Goal: Information Seeking & Learning: Learn about a topic

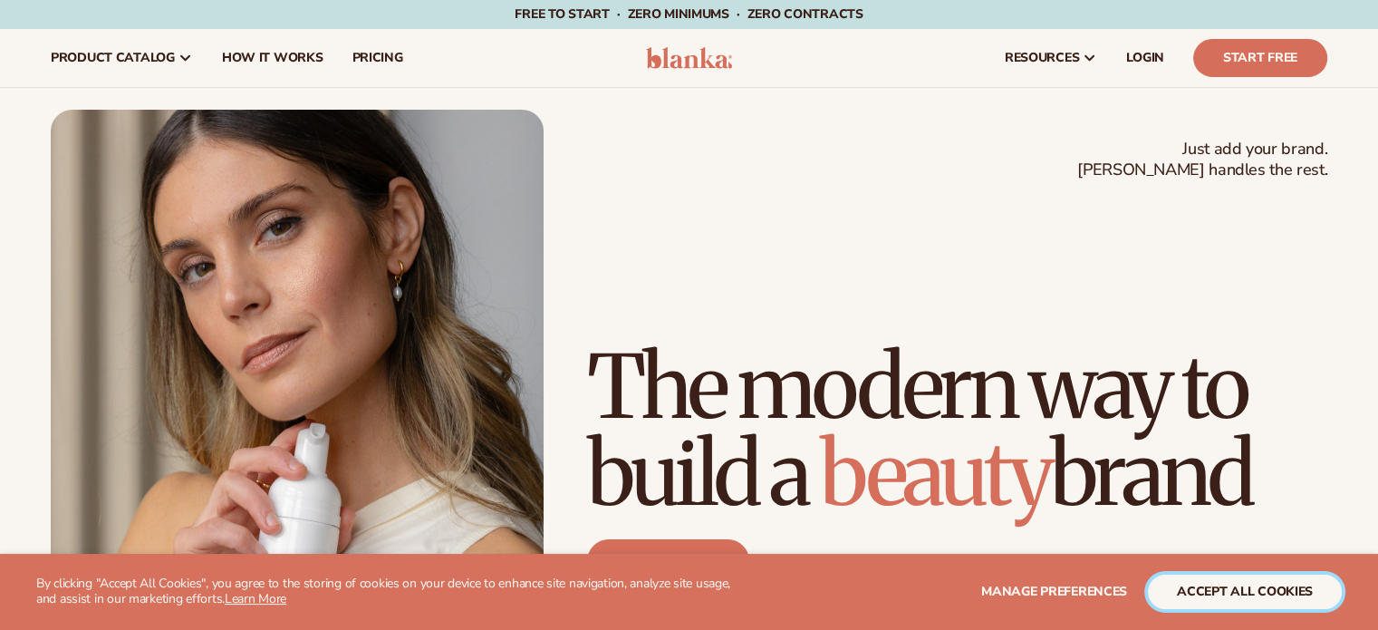
click at [1174, 585] on button "accept all cookies" at bounding box center [1245, 591] width 194 height 34
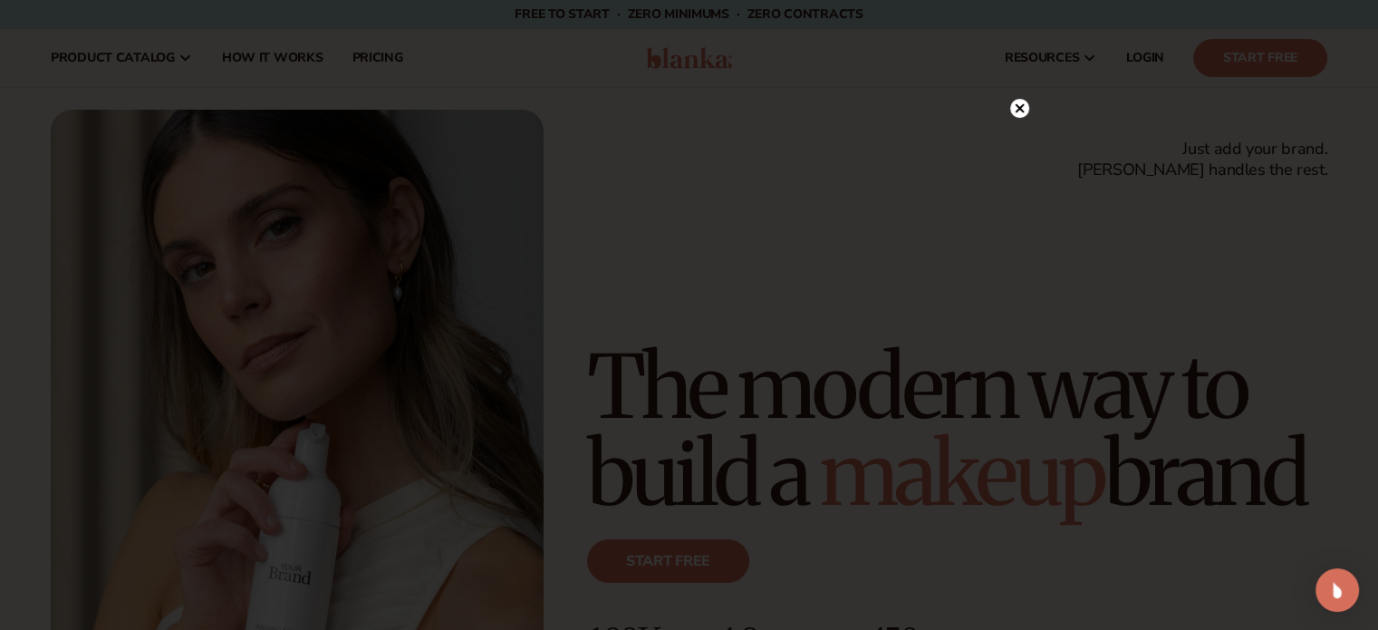
click at [1018, 107] on circle at bounding box center [1019, 108] width 19 height 19
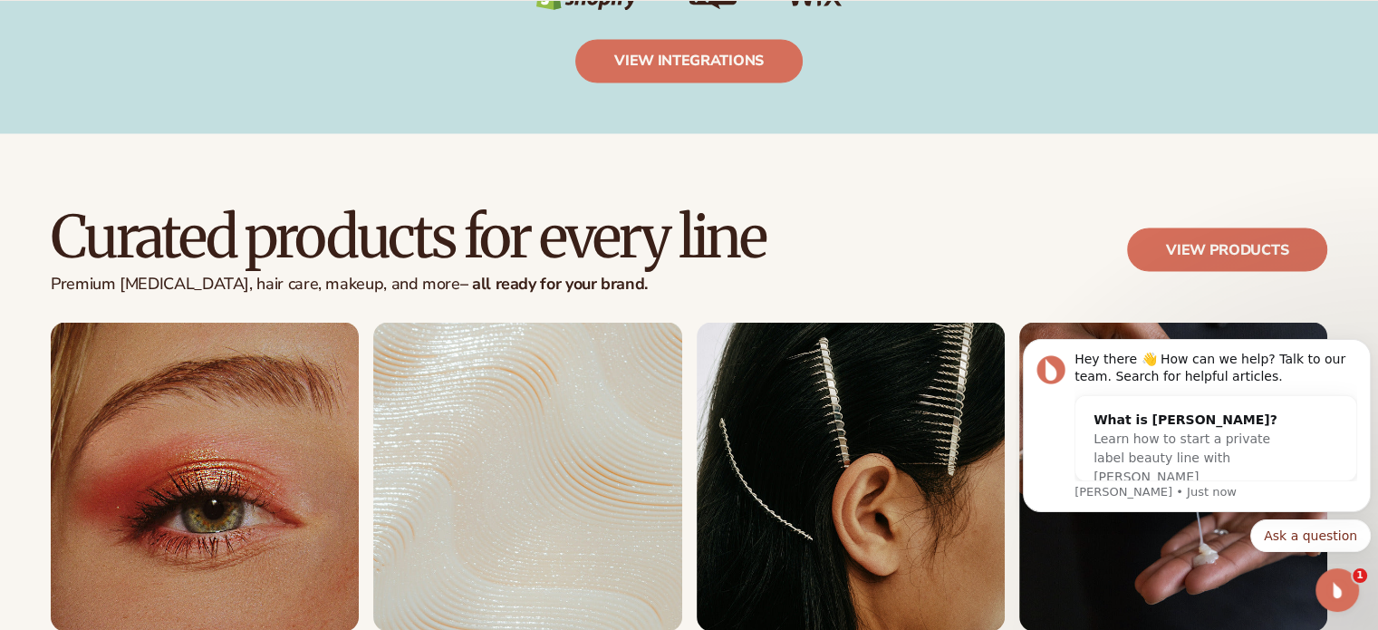
scroll to position [3443, 0]
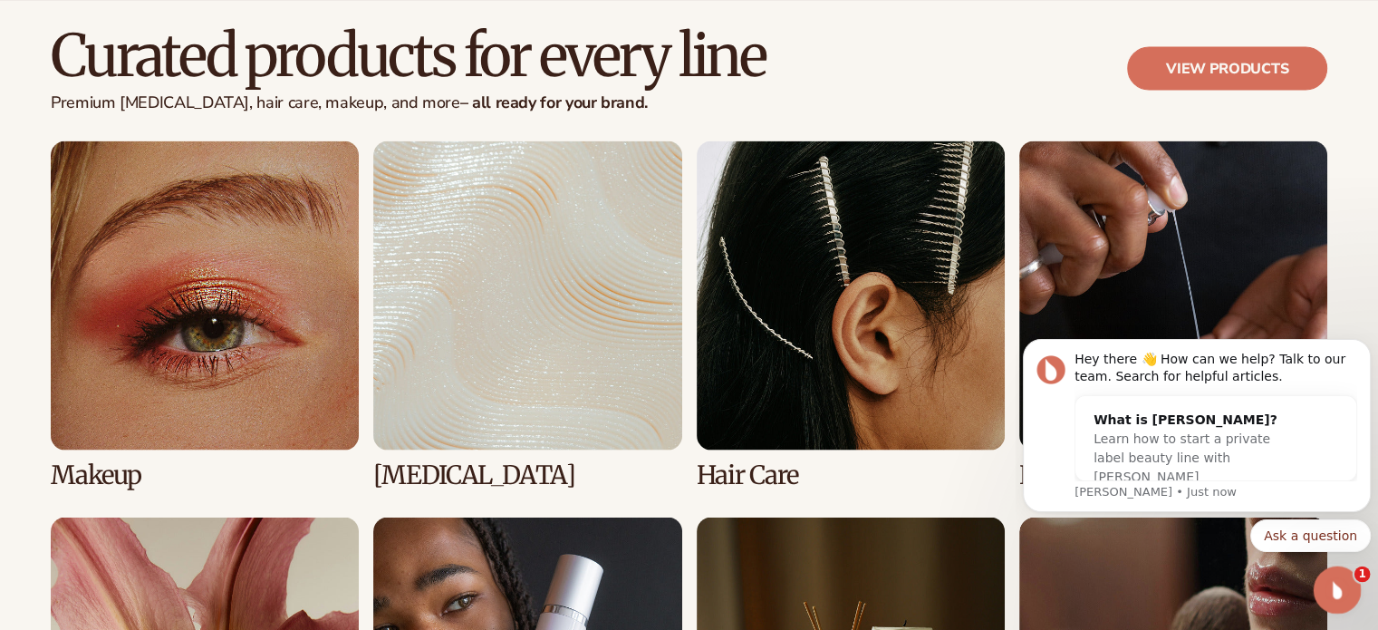
click at [1334, 585] on icon "Open Intercom Messenger" at bounding box center [1335, 588] width 30 height 30
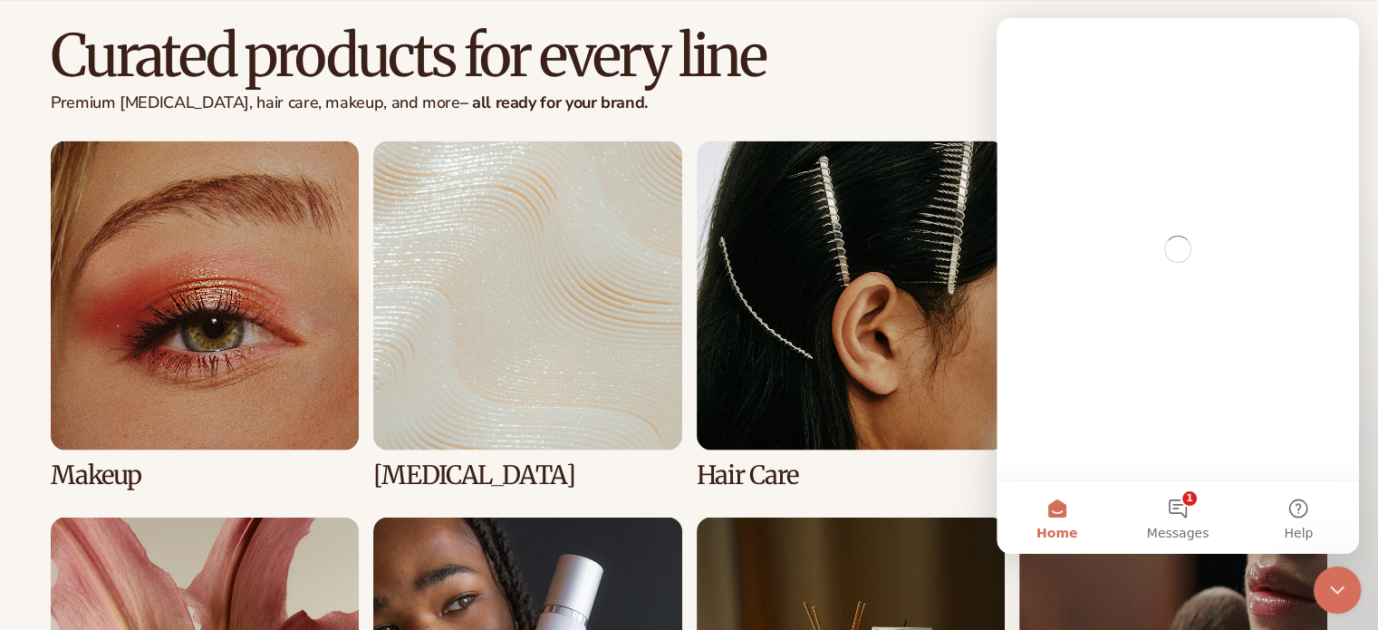
scroll to position [0, 0]
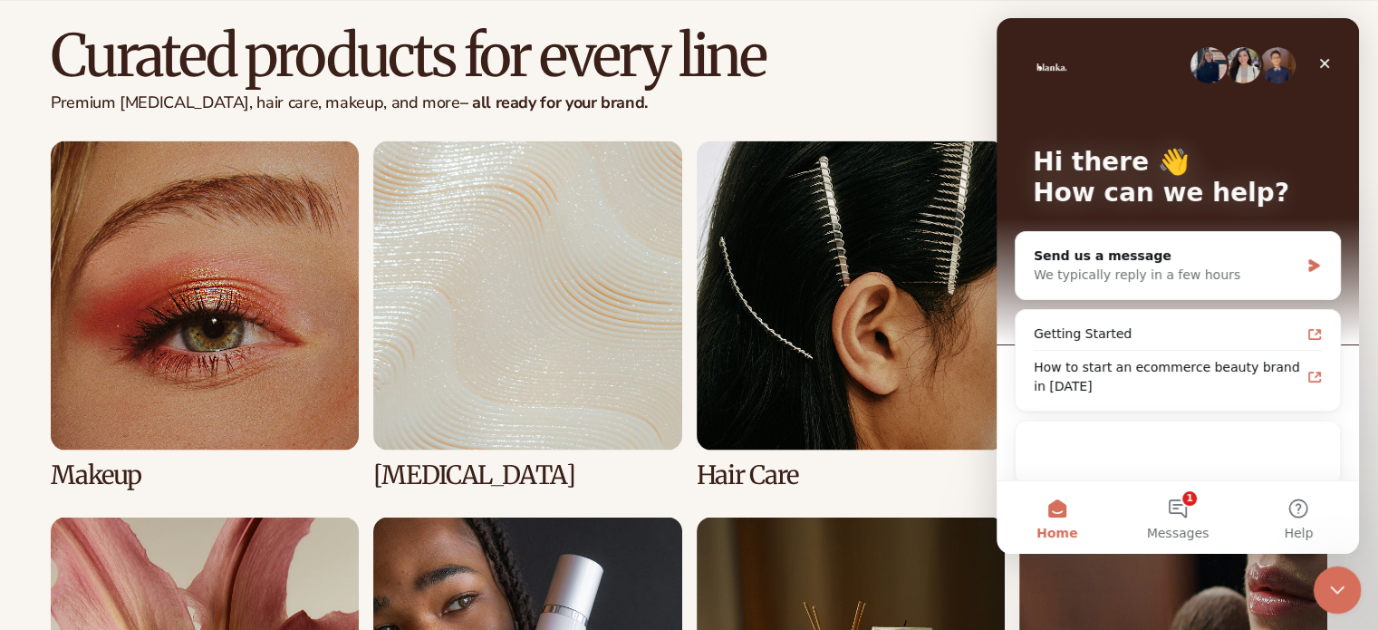
click at [1332, 593] on icon "Close Intercom Messenger" at bounding box center [1335, 587] width 22 height 22
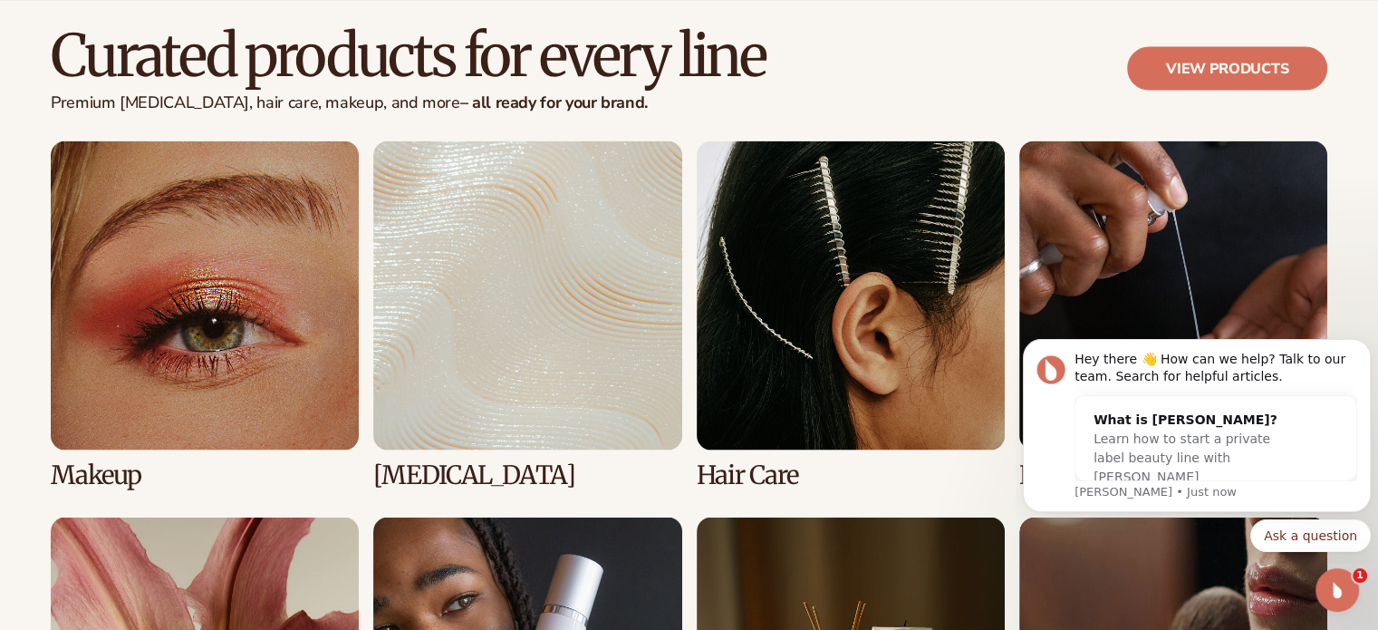
click at [851, 95] on div "Curated products for every line Premium skin care, hair care, makeup, and more …" at bounding box center [689, 82] width 1277 height 117
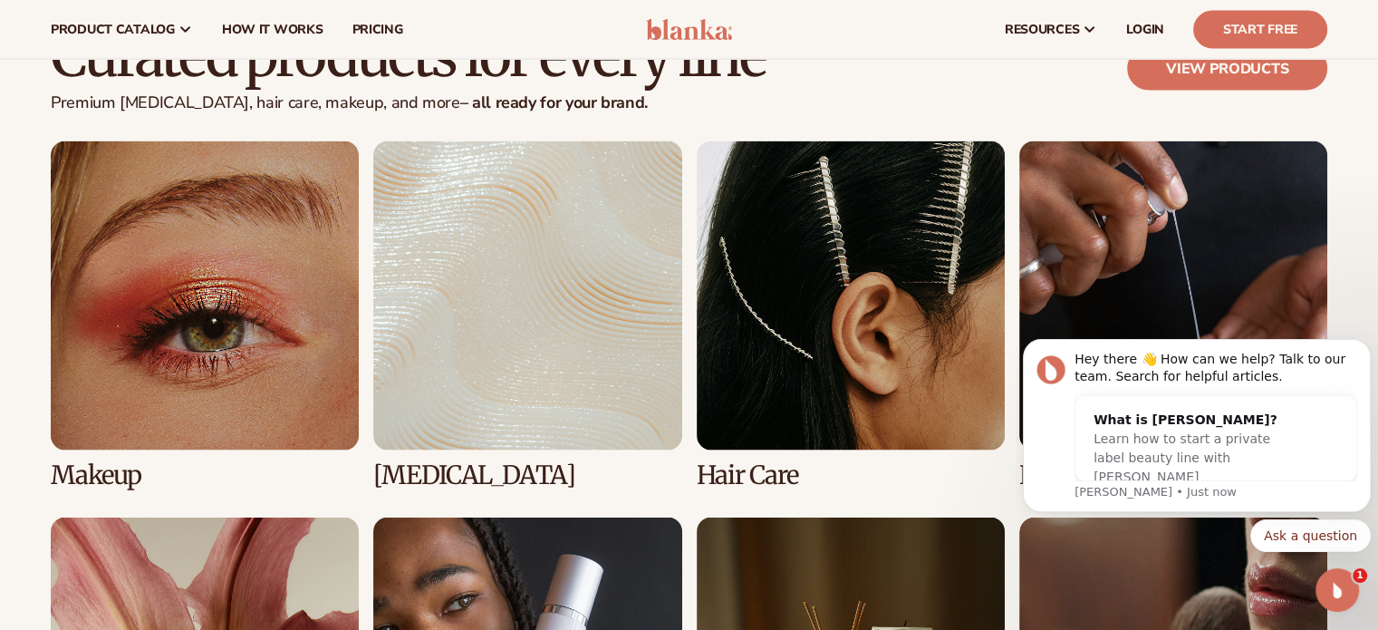
scroll to position [3443, 0]
click at [574, 200] on link "2 / 8" at bounding box center [527, 313] width 308 height 347
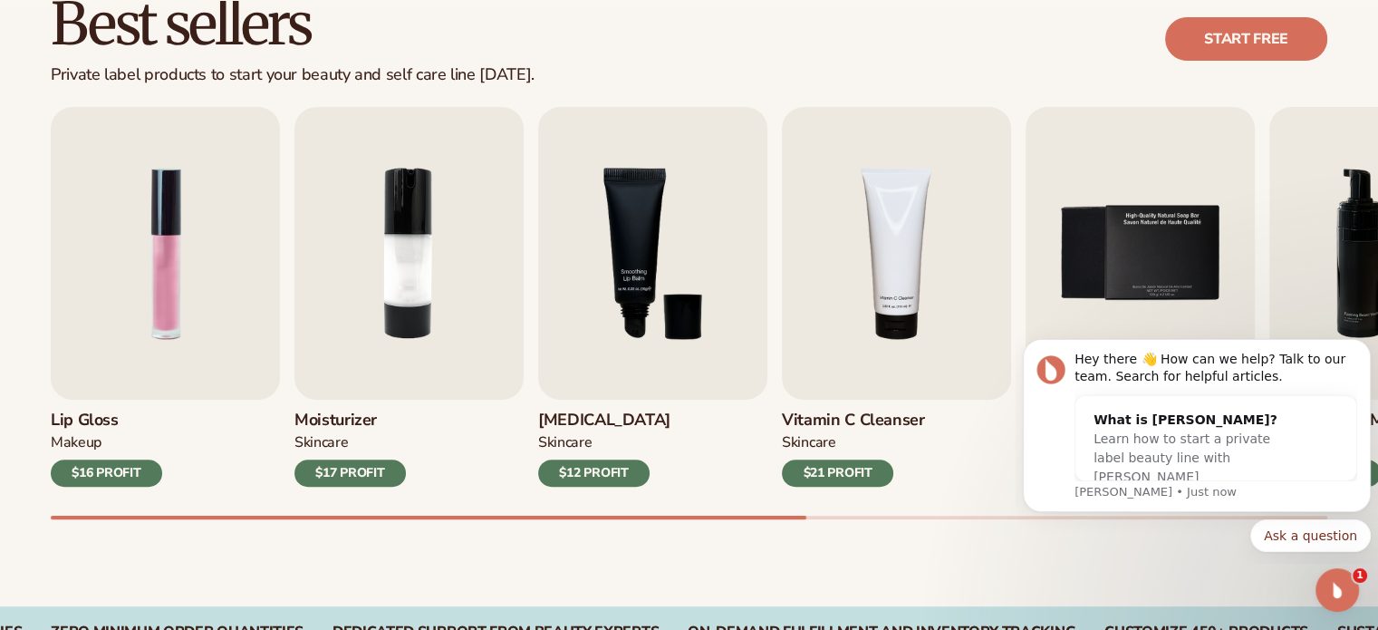
click at [1052, 553] on body "Hey there 👋 How can we help? Talk to our team. Search for helpful articles. Wha…" at bounding box center [1197, 443] width 348 height 226
click at [395, 272] on img "2 / 9" at bounding box center [408, 253] width 229 height 293
click at [406, 237] on img "2 / 9" at bounding box center [408, 253] width 229 height 293
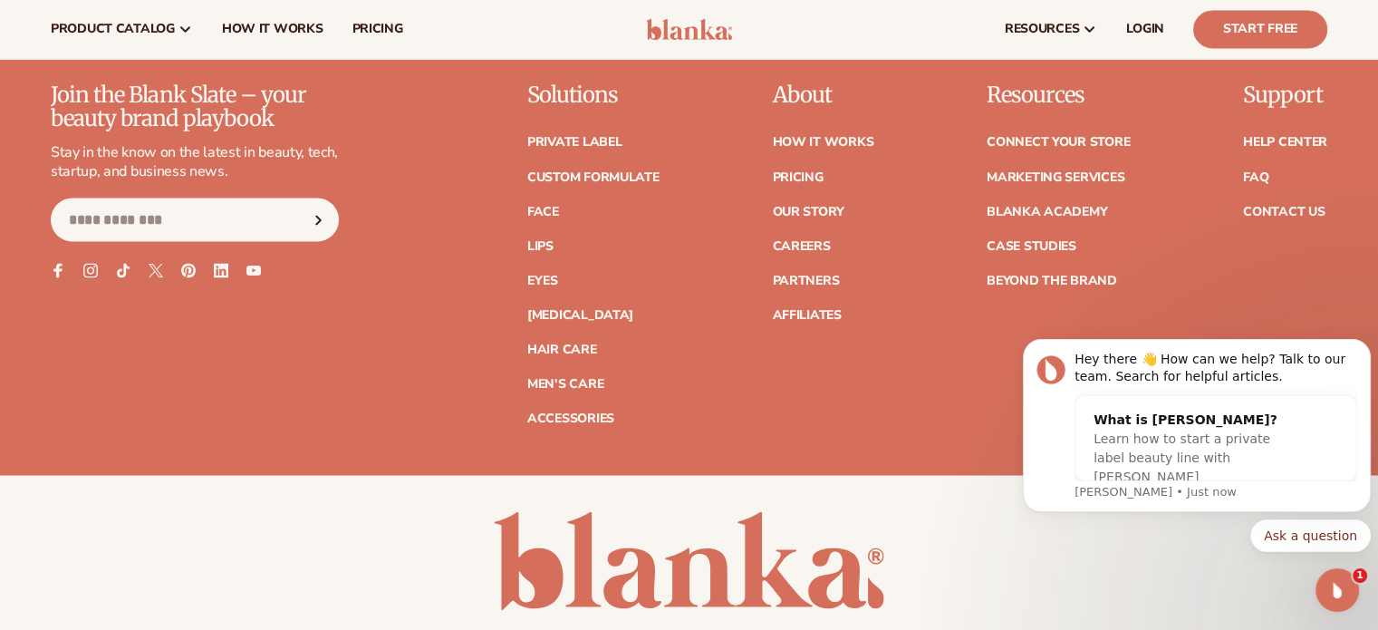
scroll to position [3262, 0]
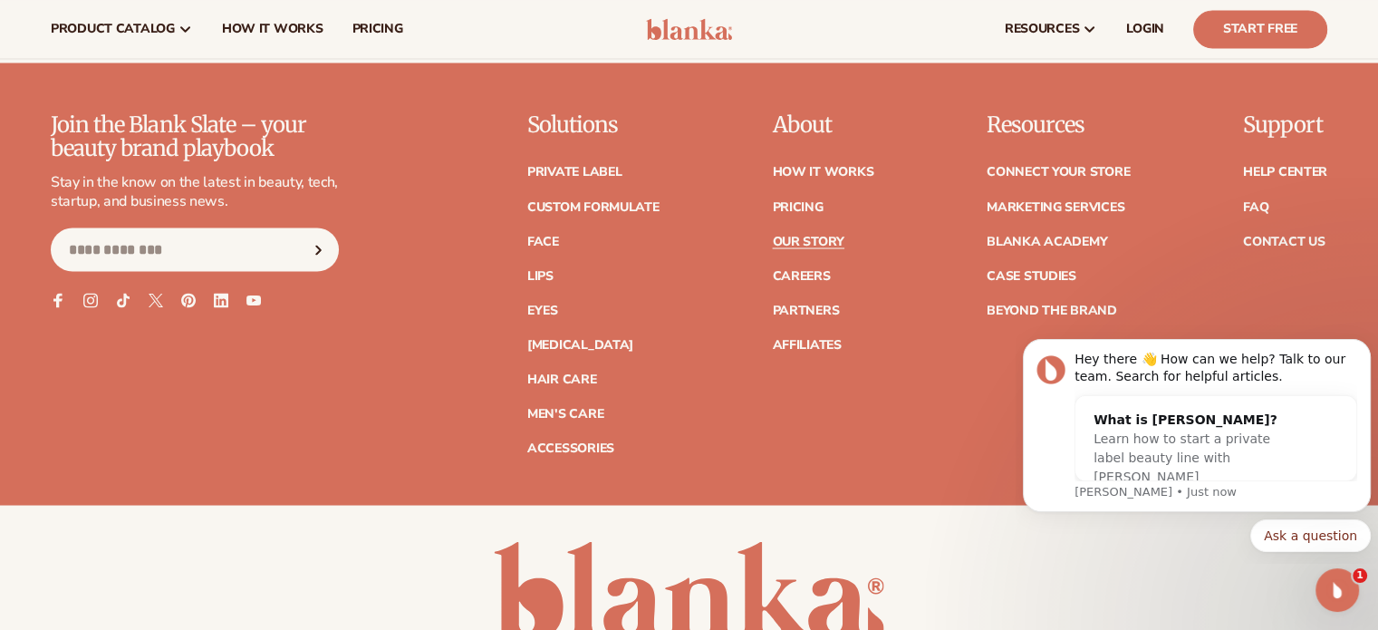
click at [808, 237] on link "Our Story" at bounding box center [808, 241] width 72 height 13
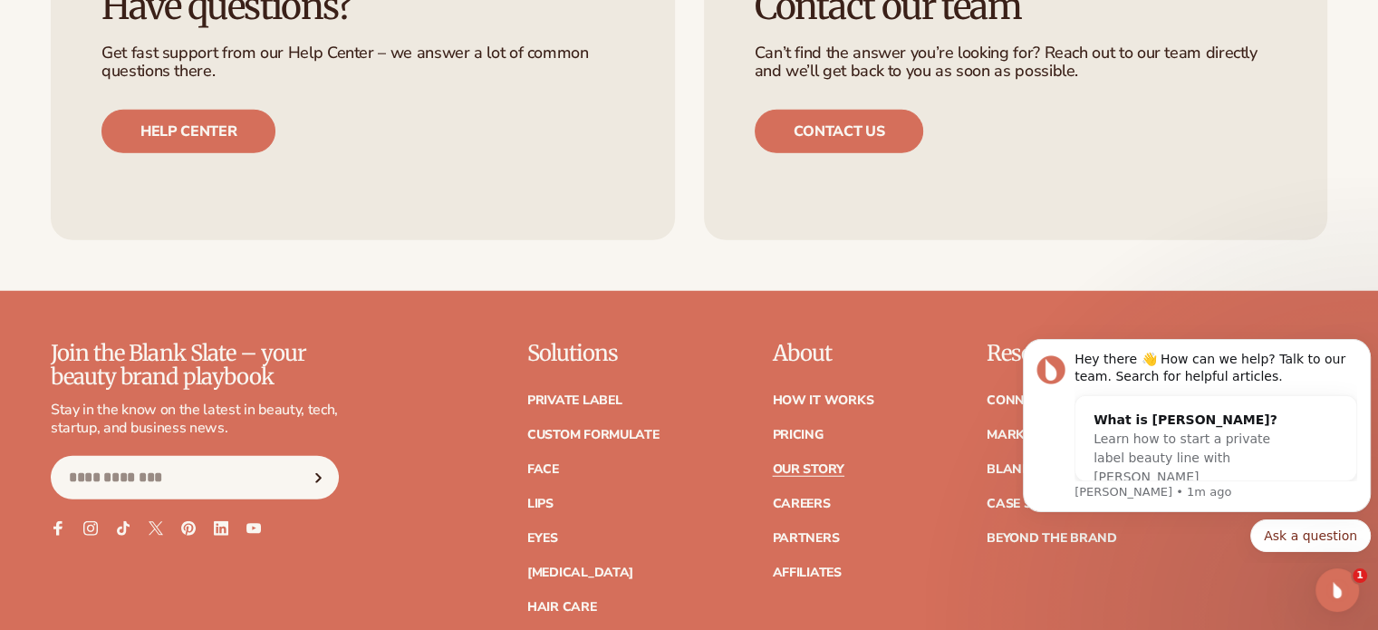
scroll to position [4893, 0]
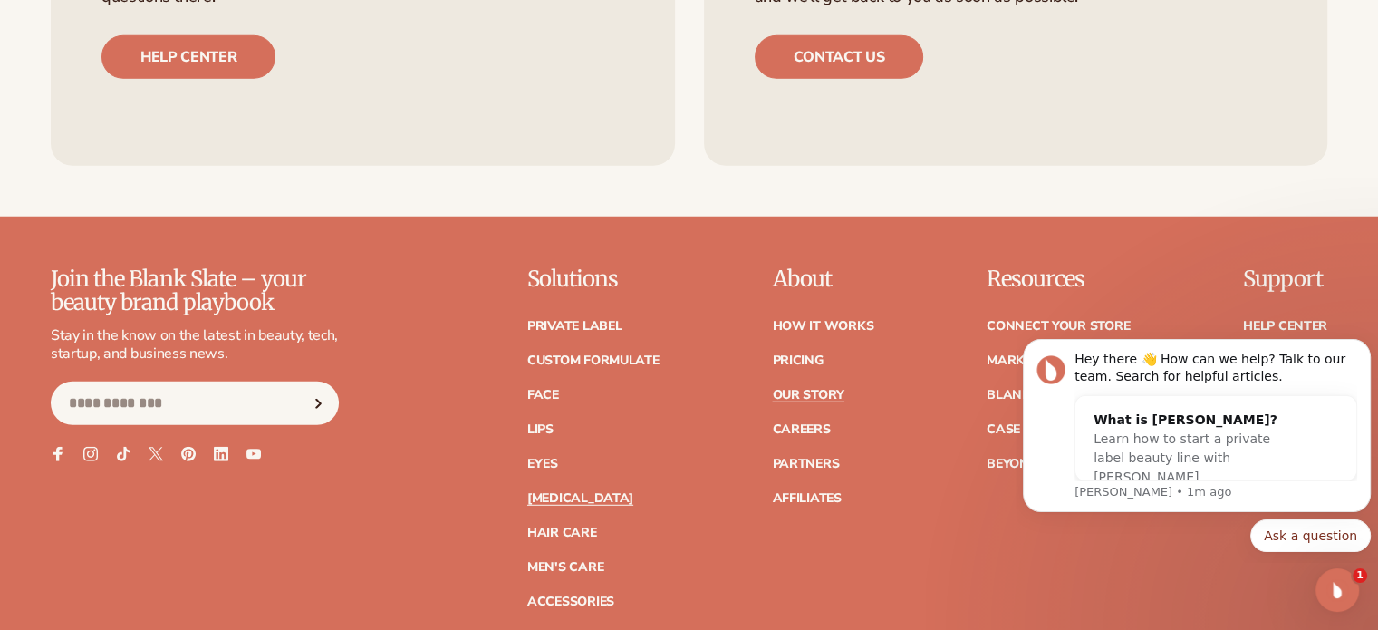
click at [549, 492] on link "[MEDICAL_DATA]" at bounding box center [580, 498] width 106 height 13
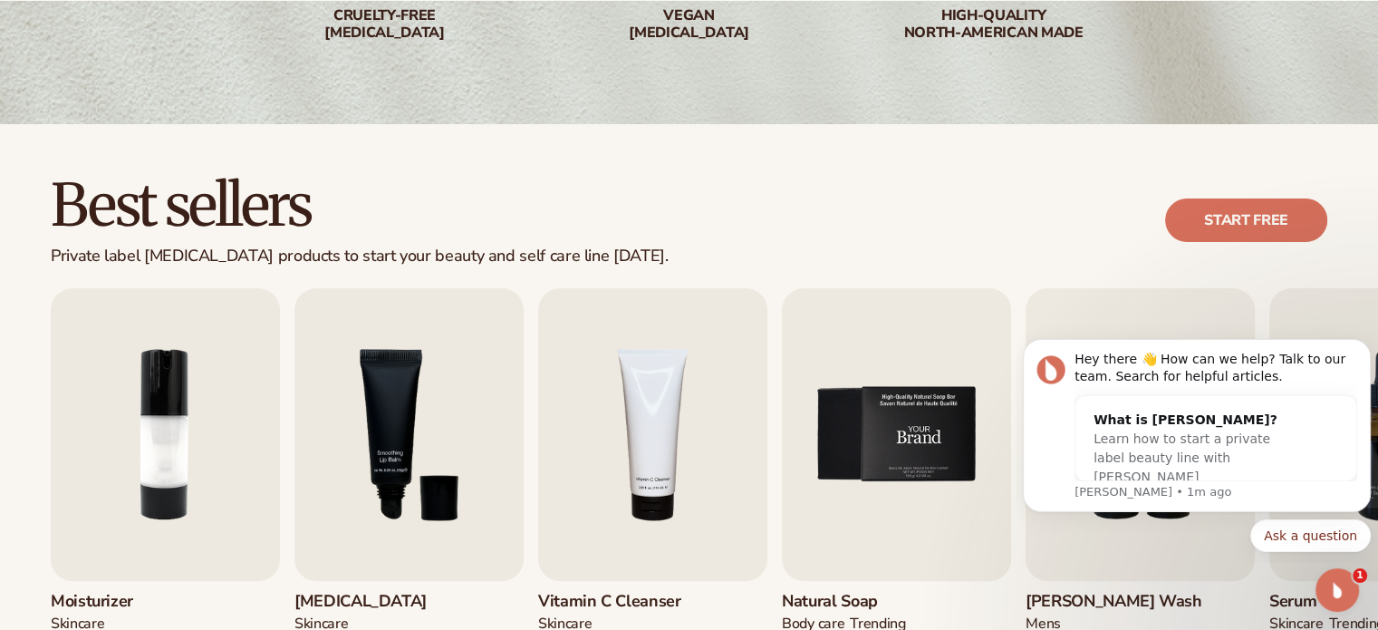
click at [905, 420] on img "5 / 9" at bounding box center [896, 434] width 229 height 293
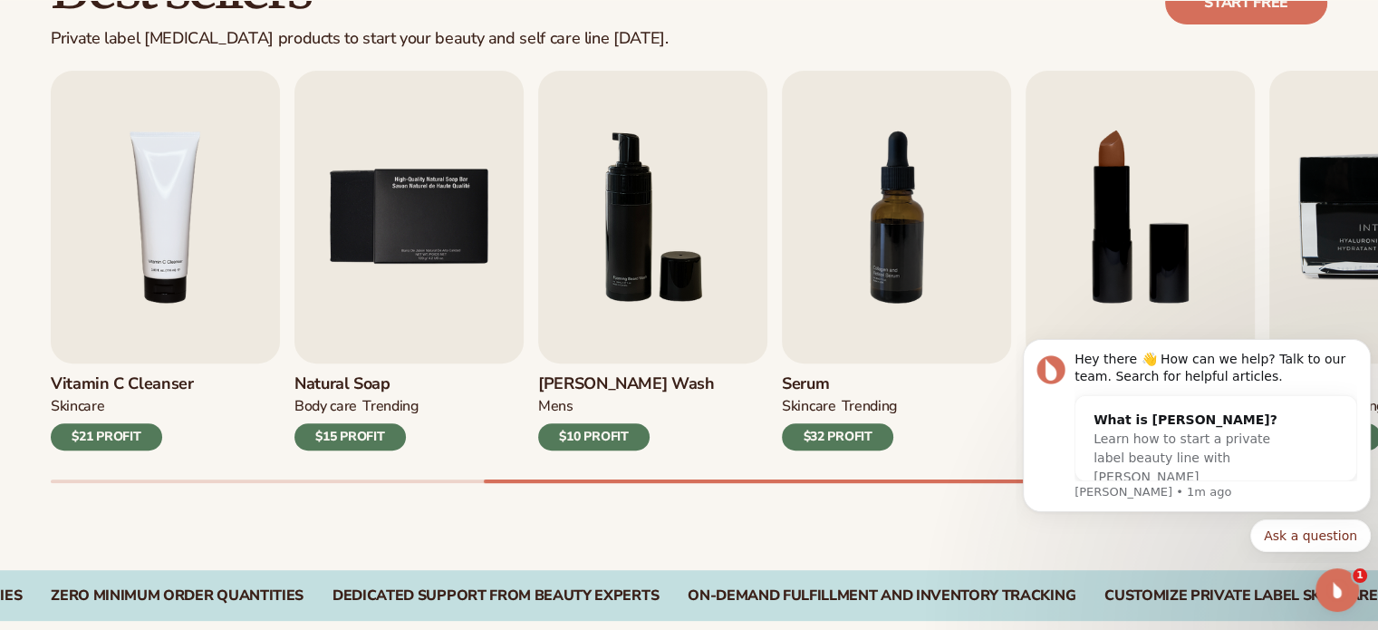
scroll to position [725, 0]
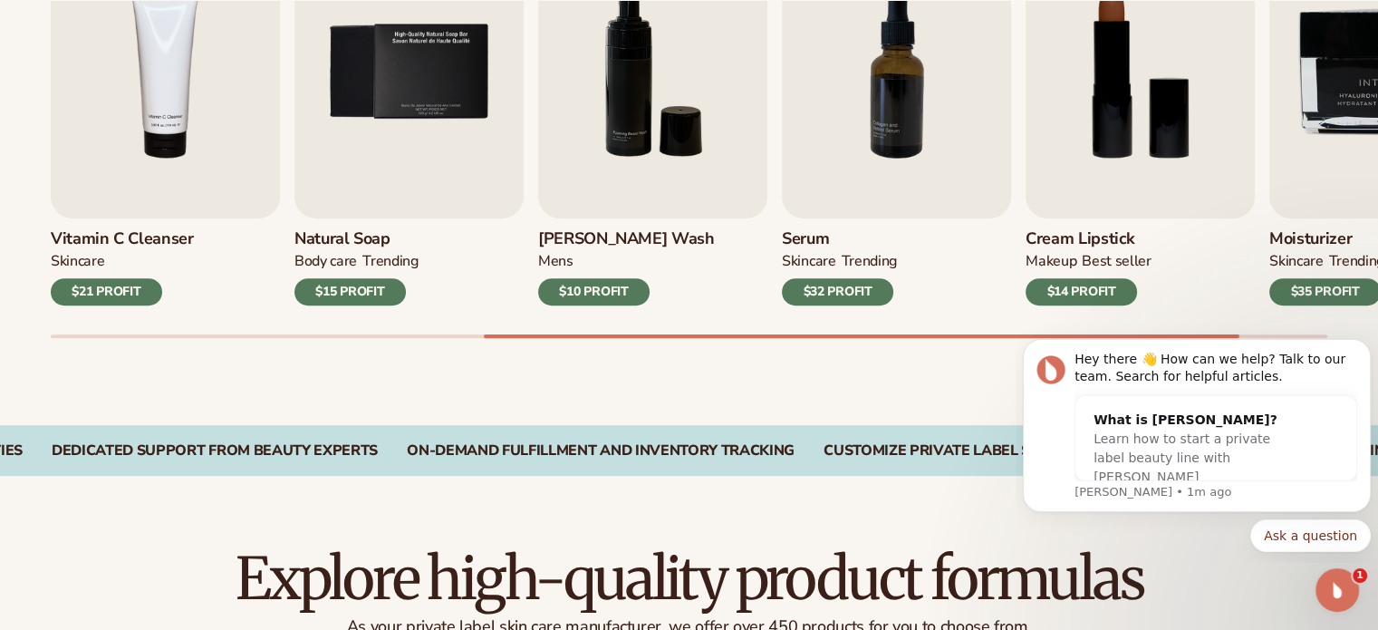
click at [623, 296] on div "$10 PROFIT" at bounding box center [593, 291] width 111 height 27
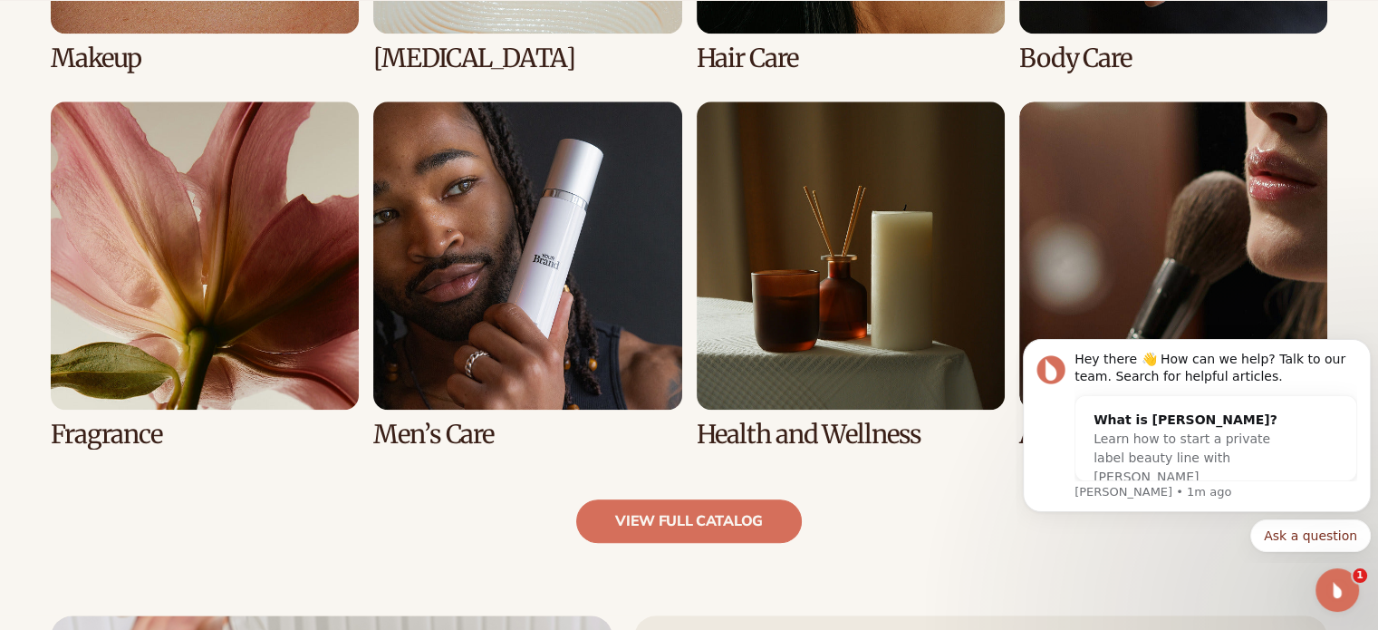
scroll to position [1993, 0]
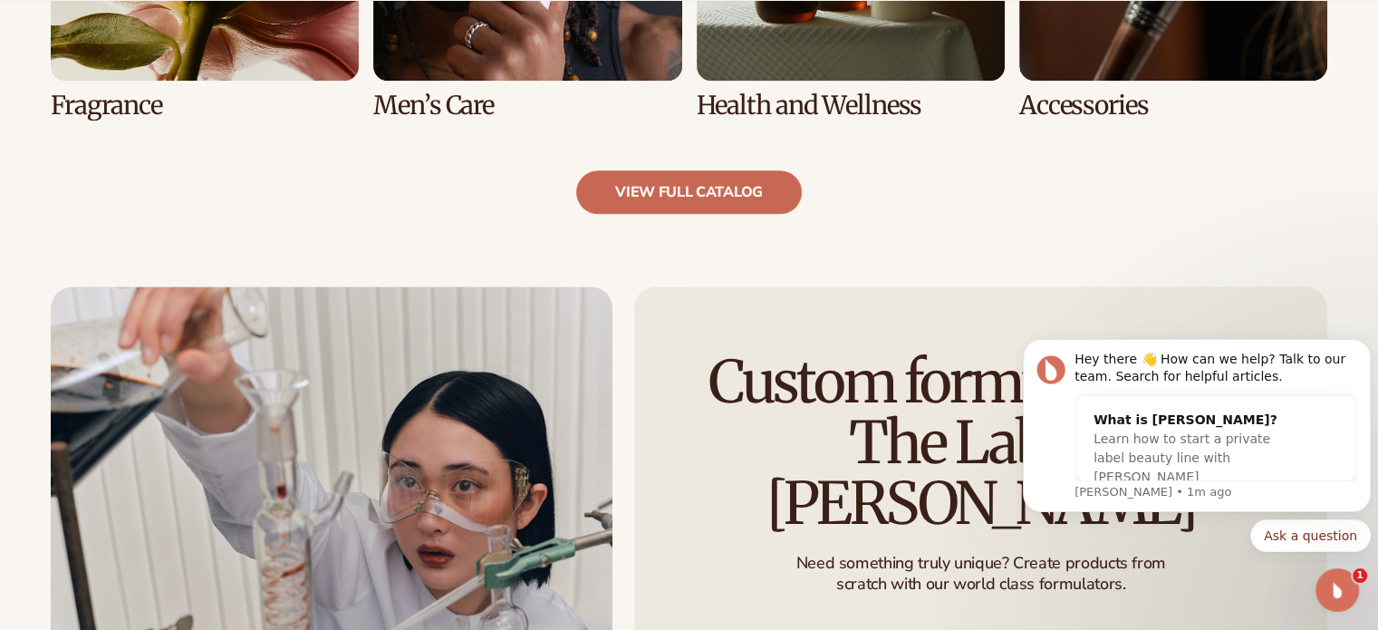
click at [664, 199] on link "view full catalog" at bounding box center [689, 191] width 226 height 43
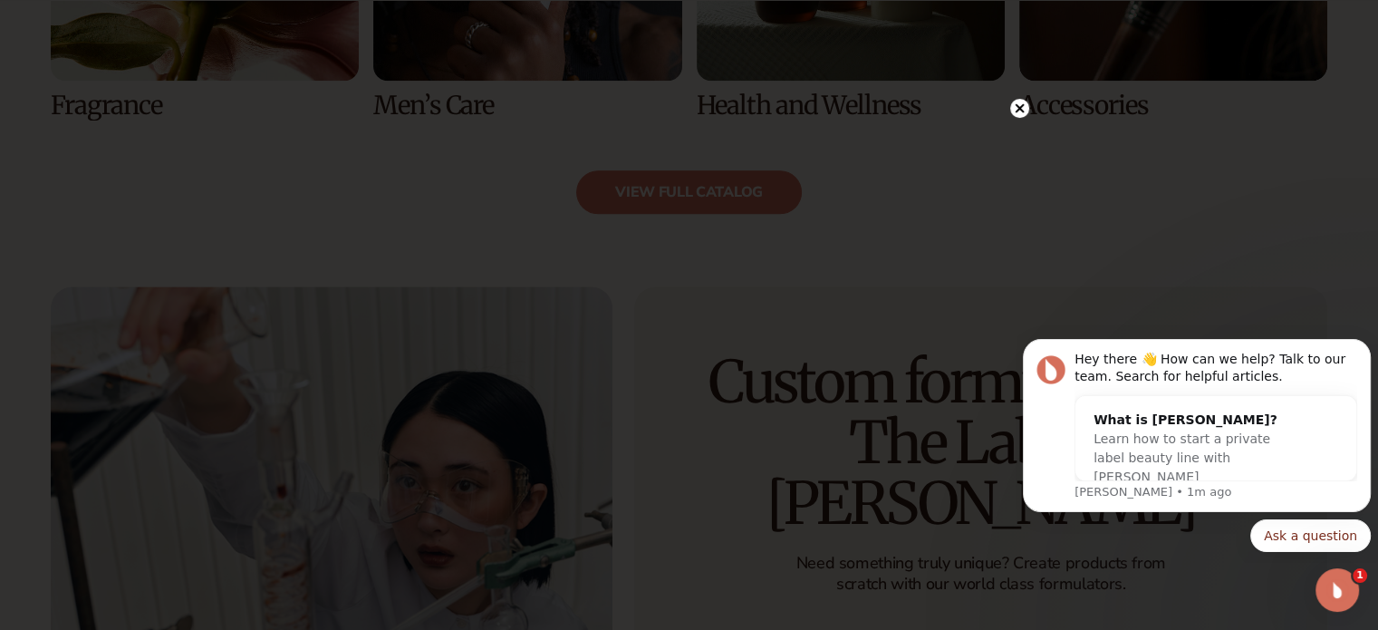
click at [1024, 111] on circle at bounding box center [1019, 108] width 19 height 19
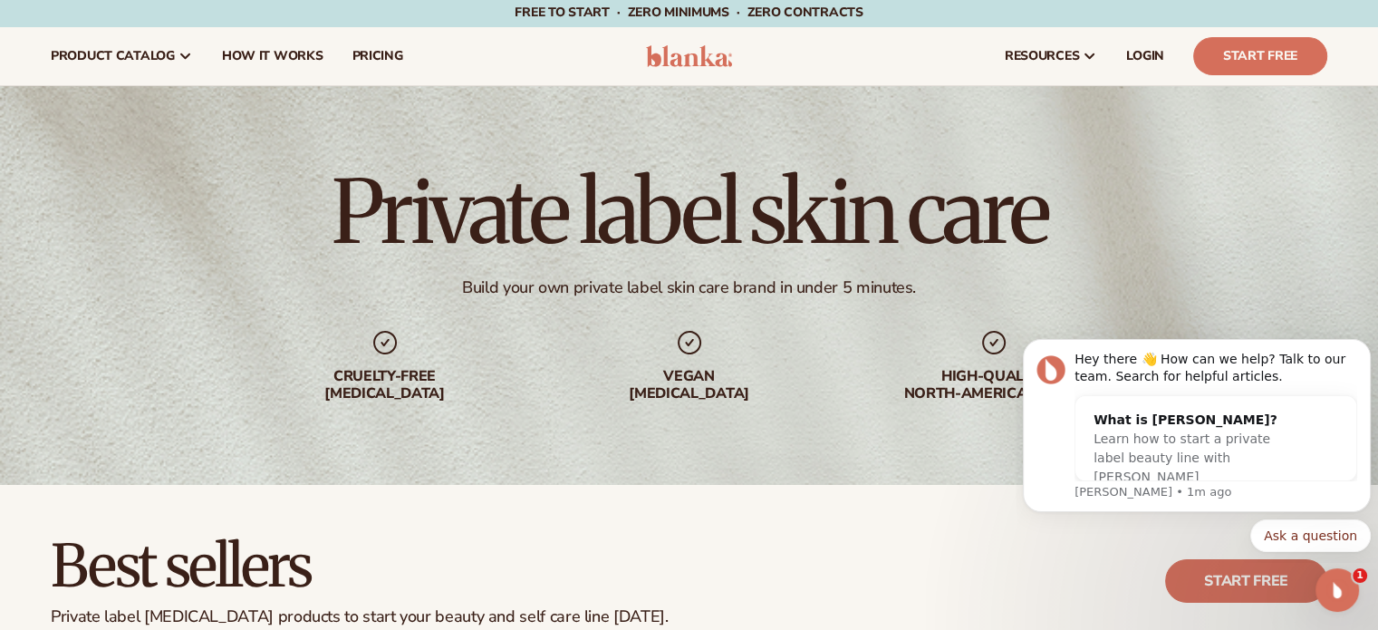
scroll to position [0, 0]
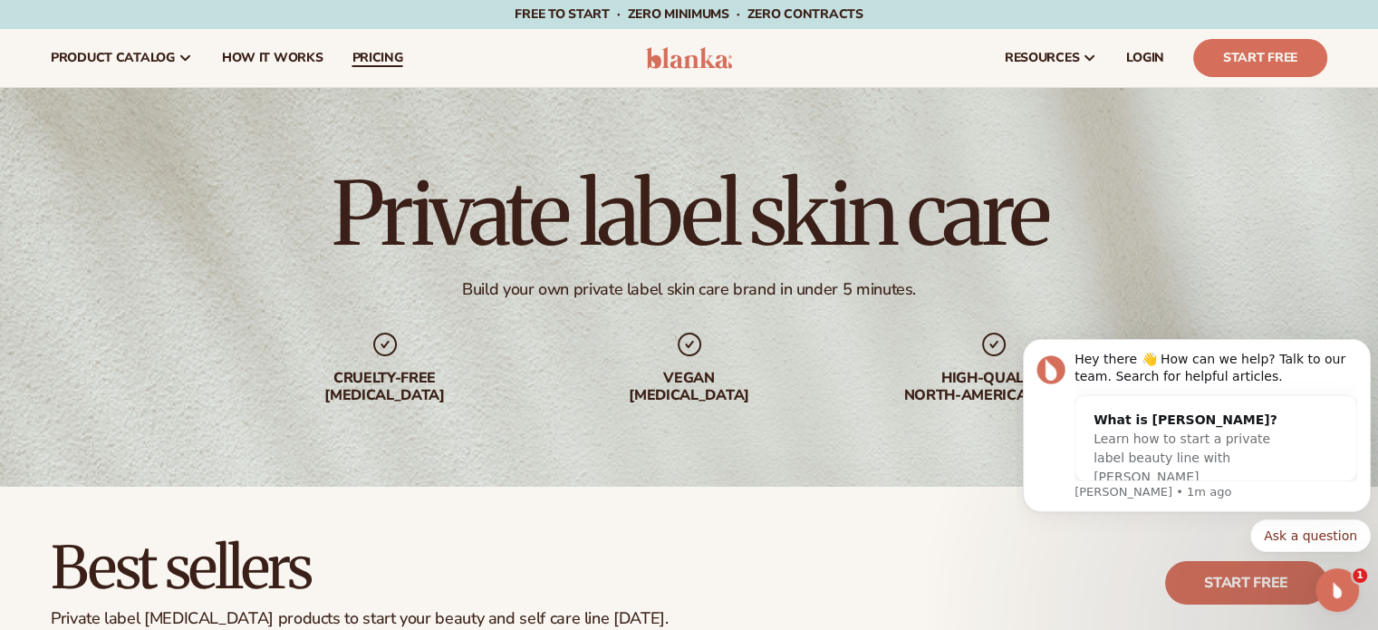
click at [399, 57] on span "pricing" at bounding box center [377, 58] width 51 height 14
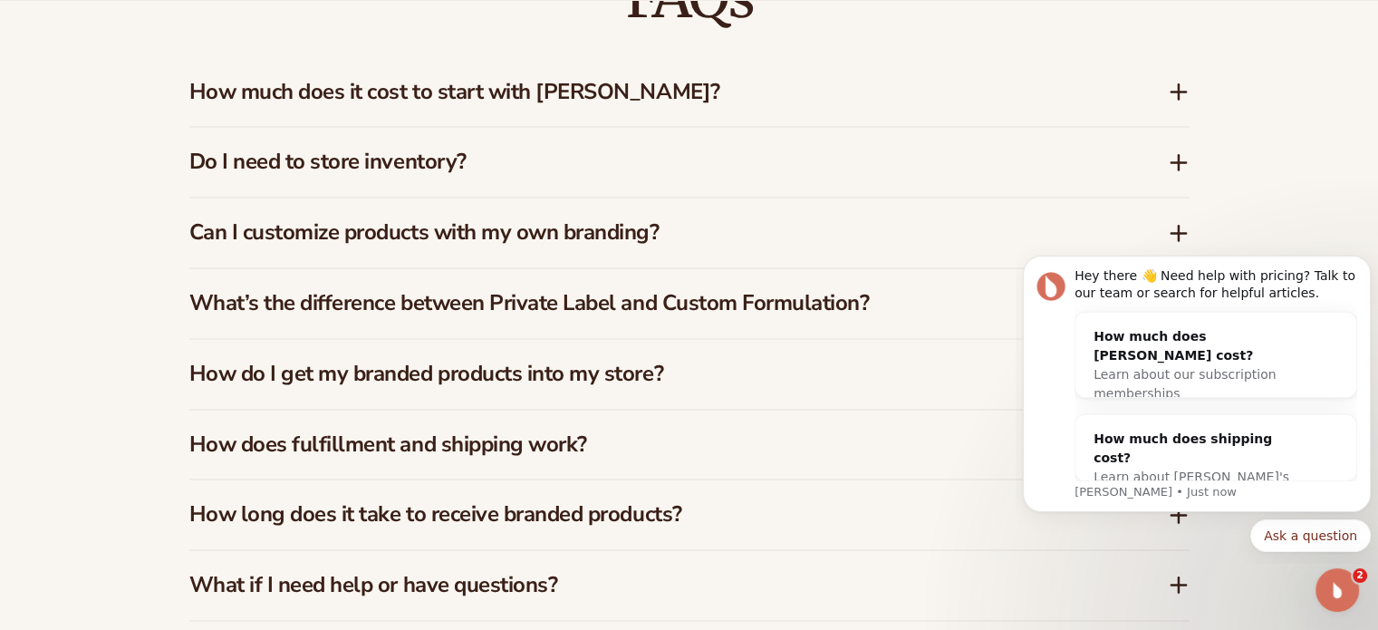
scroll to position [2900, 0]
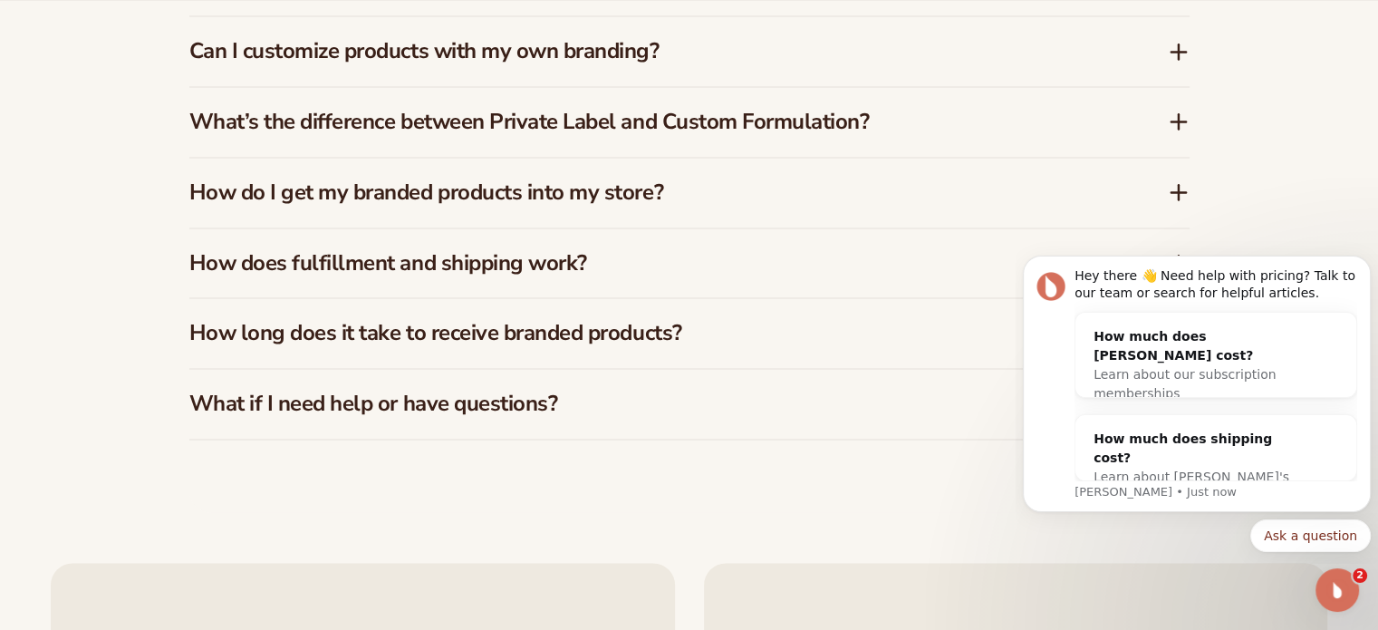
click at [768, 126] on h3 "What’s the difference between Private Label and Custom Formulation?" at bounding box center [651, 122] width 924 height 26
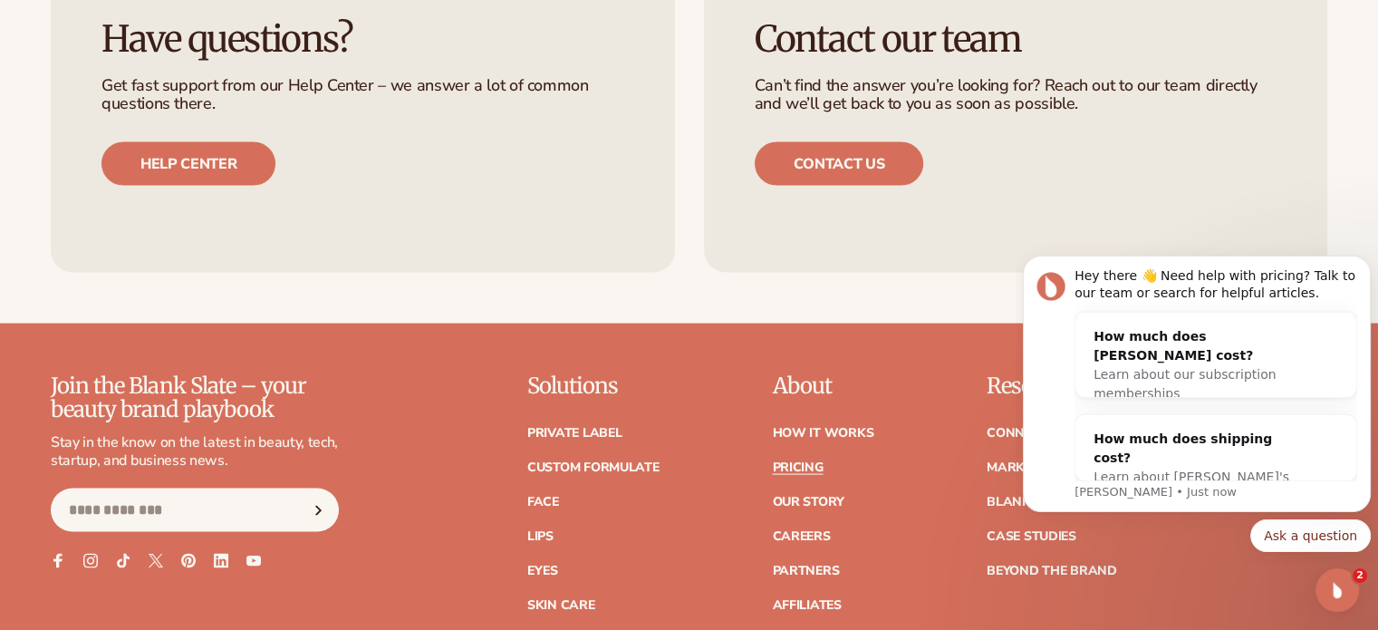
scroll to position [3806, 0]
